Goal: Check status: Check status

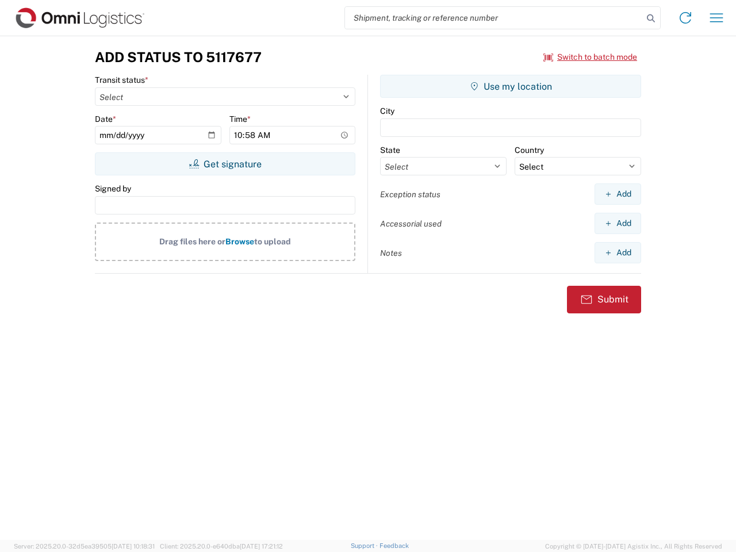
click at [494, 18] on input "search" at bounding box center [494, 18] width 298 height 22
click at [651, 18] on icon at bounding box center [651, 18] width 16 height 16
click at [686, 18] on icon at bounding box center [686, 18] width 18 height 18
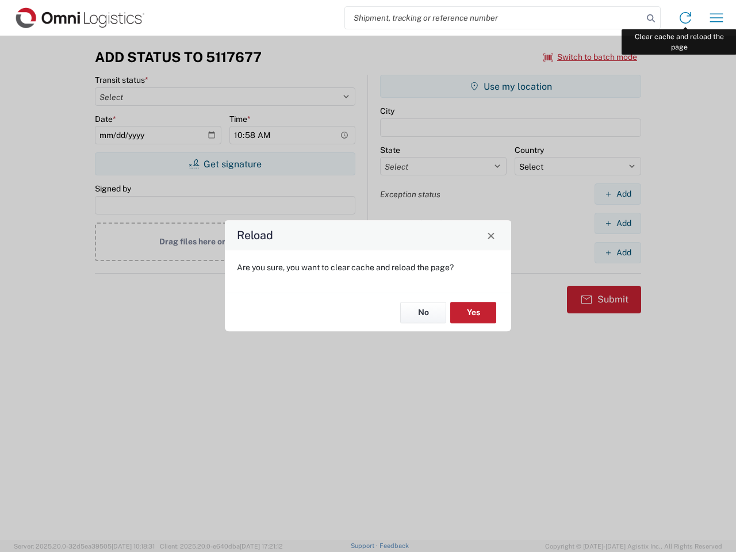
click at [717, 18] on div "Reload Are you sure, you want to clear cache and reload the page? No Yes" at bounding box center [368, 276] width 736 height 552
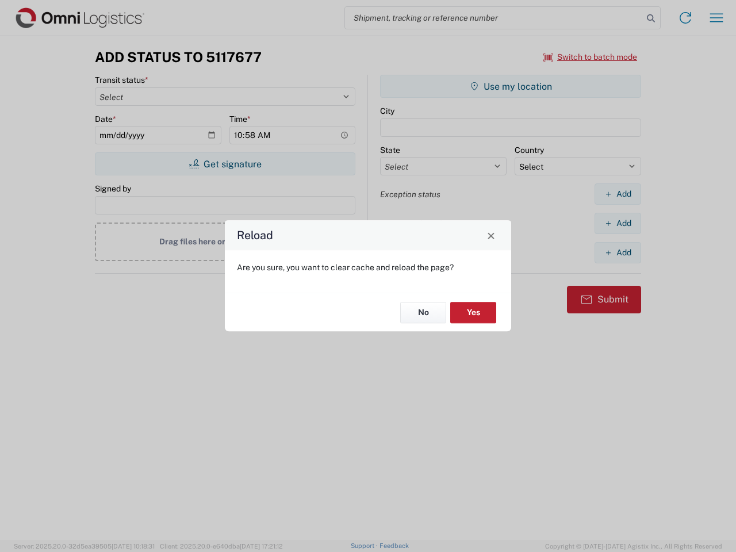
click at [591, 57] on div "Reload Are you sure, you want to clear cache and reload the page? No Yes" at bounding box center [368, 276] width 736 height 552
click at [225, 164] on div "Reload Are you sure, you want to clear cache and reload the page? No Yes" at bounding box center [368, 276] width 736 height 552
click at [511, 86] on div "Reload Are you sure, you want to clear cache and reload the page? No Yes" at bounding box center [368, 276] width 736 height 552
click at [618, 194] on div "Reload Are you sure, you want to clear cache and reload the page? No Yes" at bounding box center [368, 276] width 736 height 552
click at [618, 223] on div "Reload Are you sure, you want to clear cache and reload the page? No Yes" at bounding box center [368, 276] width 736 height 552
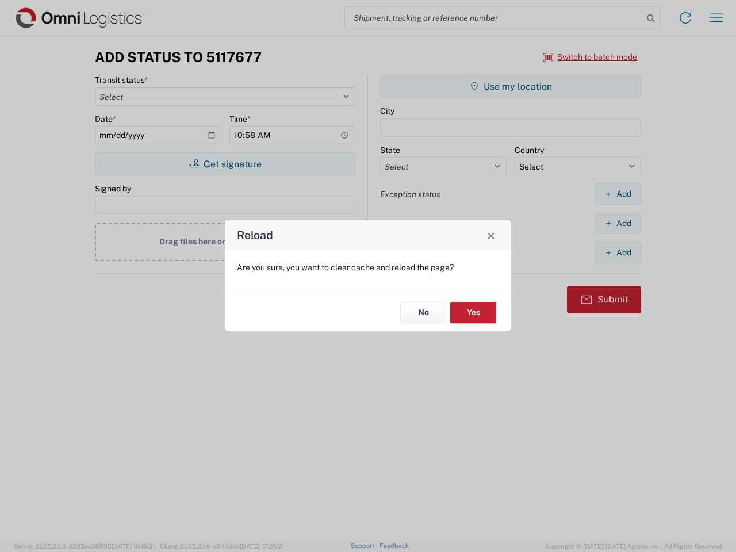
click at [618, 253] on div "Reload Are you sure, you want to clear cache and reload the page? No Yes" at bounding box center [368, 276] width 736 height 552
